Goal: Task Accomplishment & Management: Use online tool/utility

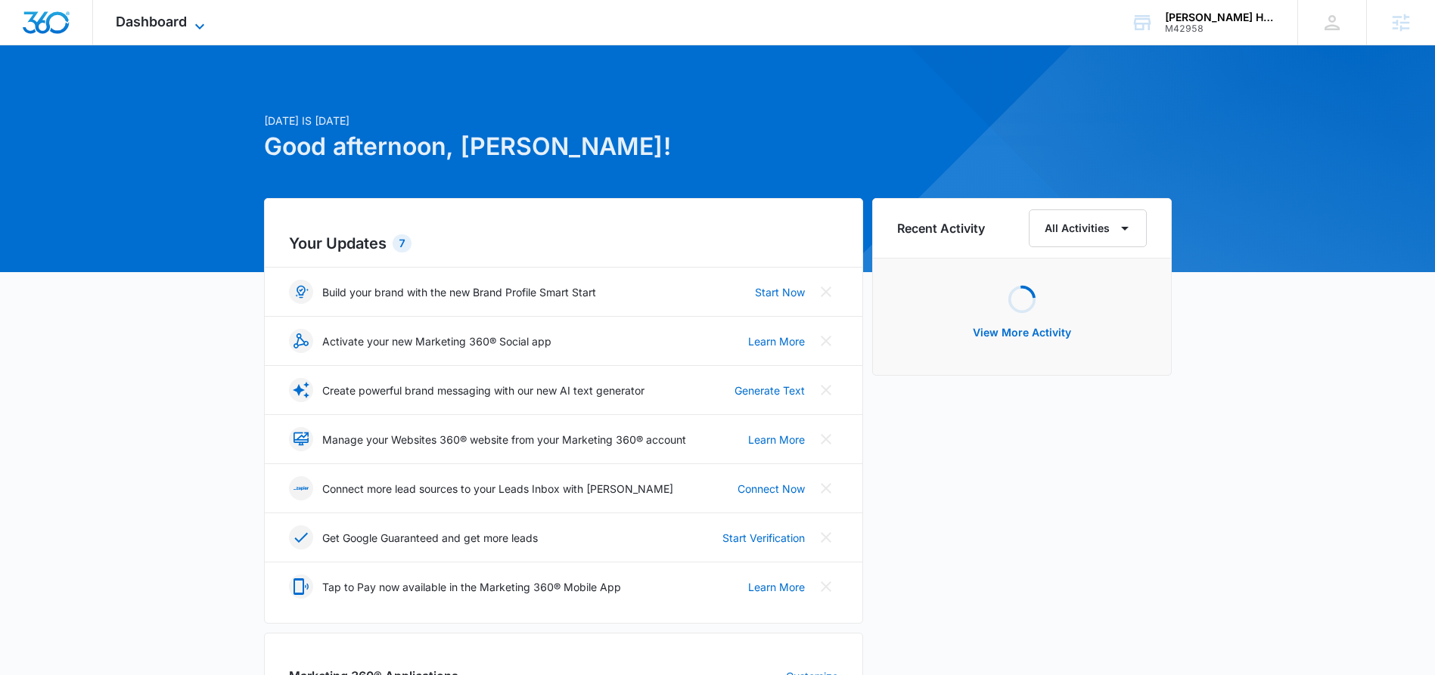
click at [141, 23] on span "Dashboard" at bounding box center [151, 22] width 71 height 16
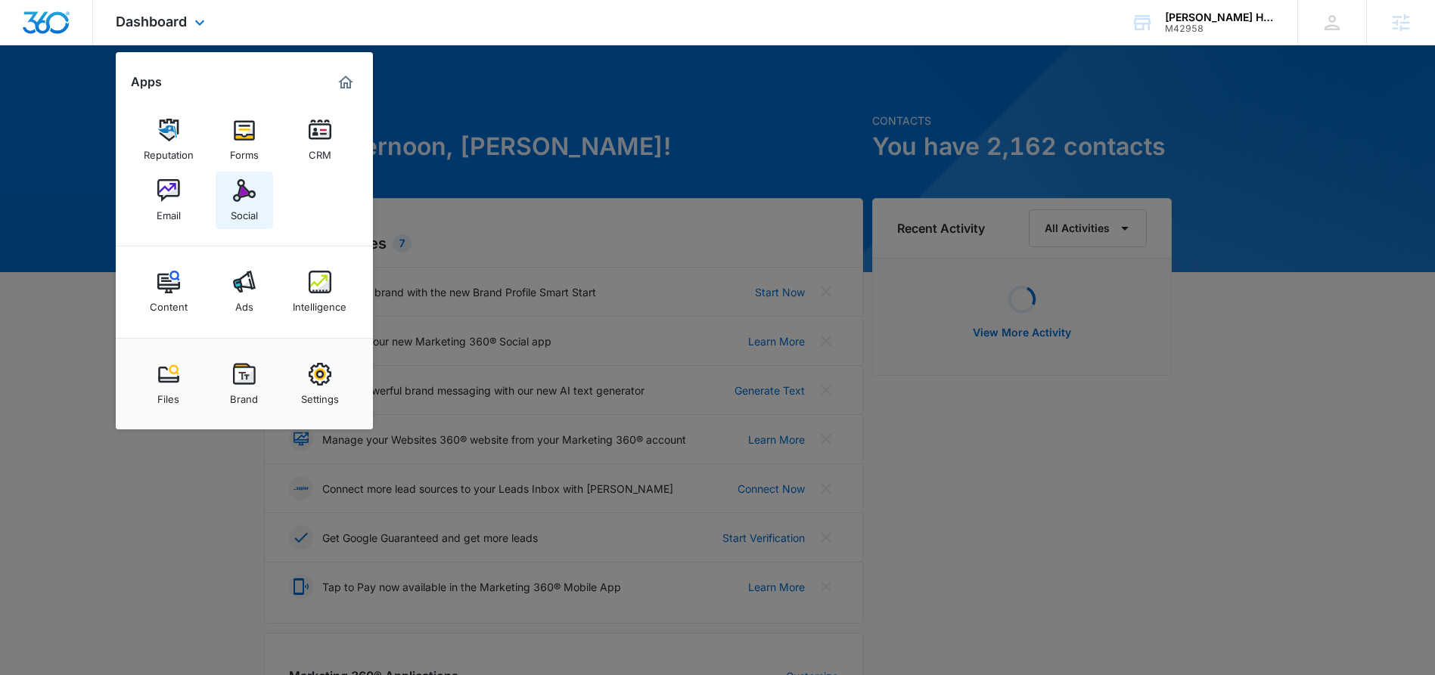
click at [242, 191] on img at bounding box center [244, 190] width 23 height 23
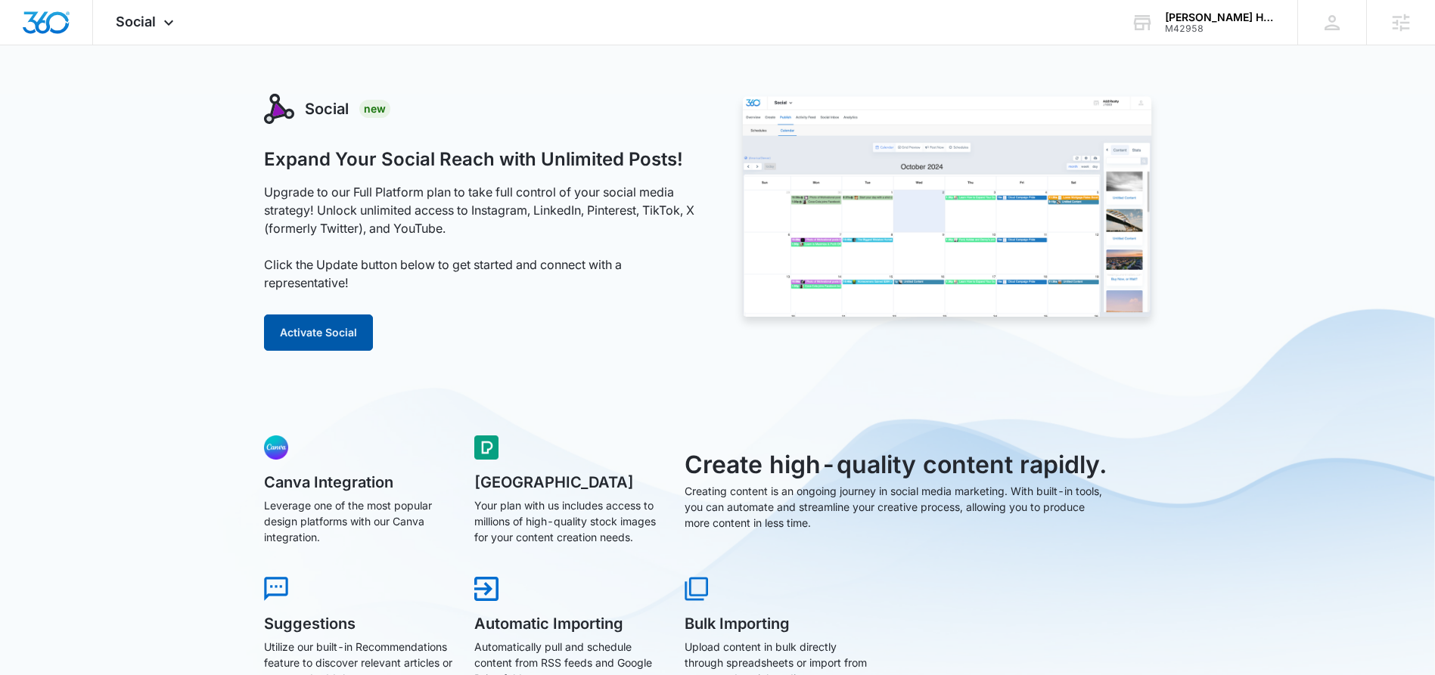
click at [321, 334] on button "Activate Social" at bounding box center [318, 333] width 109 height 36
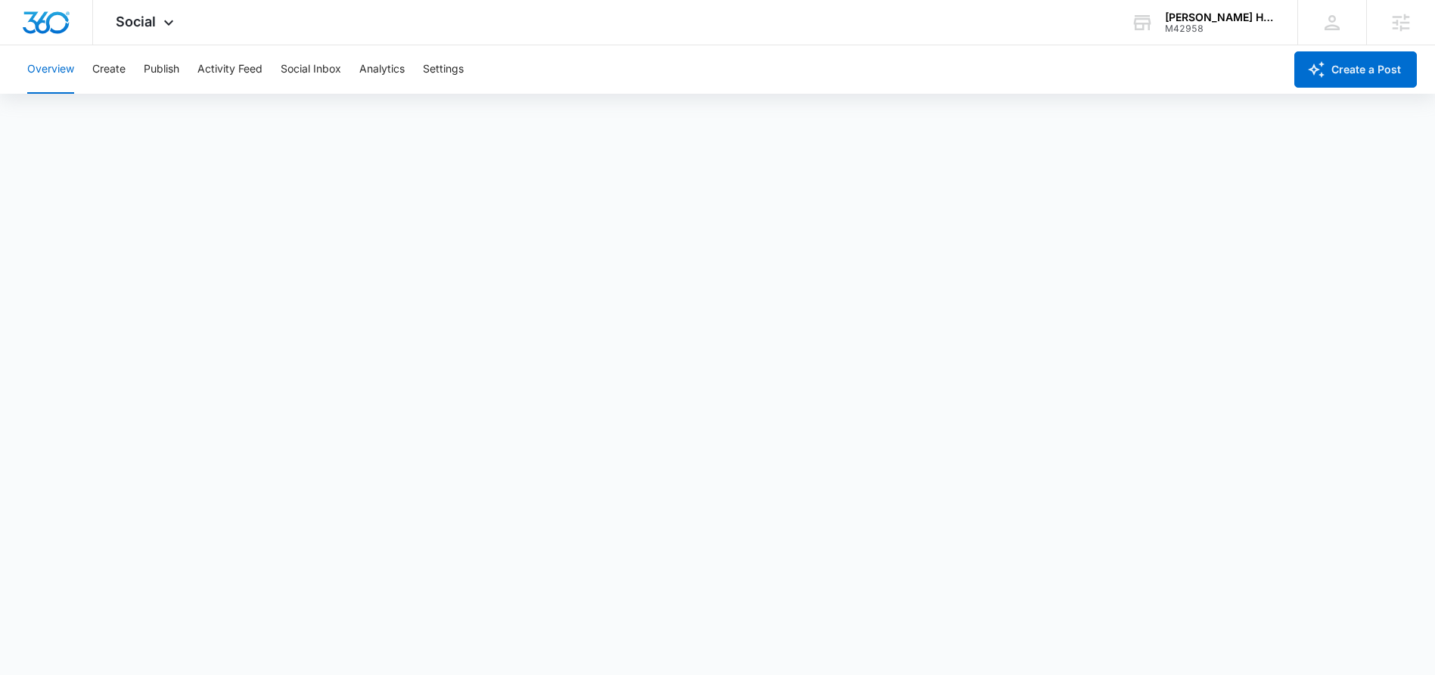
scroll to position [4, 0]
click at [119, 61] on button "Create" at bounding box center [108, 69] width 33 height 48
click at [159, 67] on button "Publish" at bounding box center [162, 69] width 36 height 48
click at [124, 118] on button "Schedules" at bounding box center [115, 116] width 51 height 42
